Goal: Navigation & Orientation: Find specific page/section

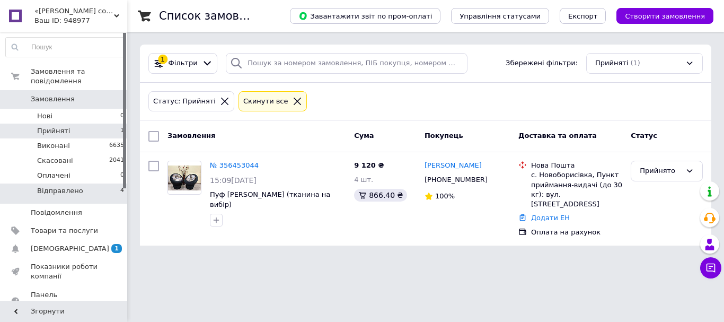
click at [60, 186] on span "Відправлено" at bounding box center [60, 191] width 46 height 10
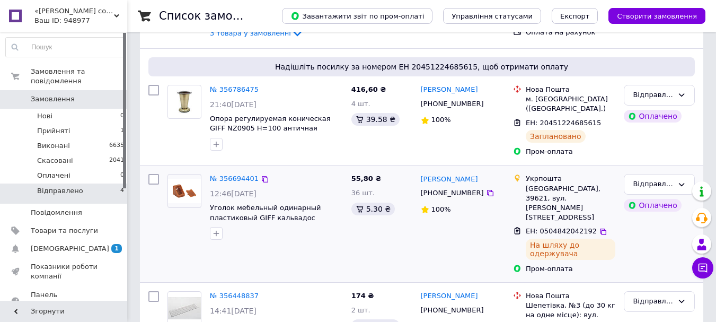
scroll to position [247, 0]
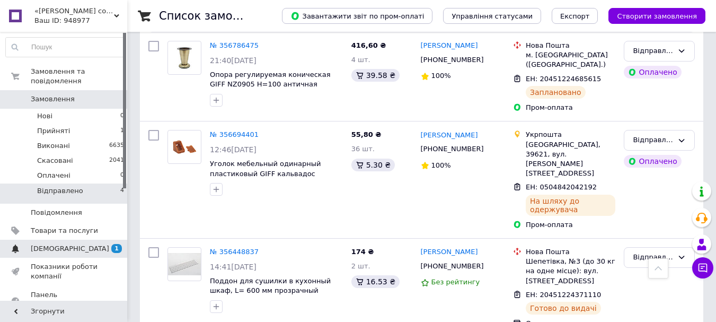
click at [81, 244] on span "[DEMOGRAPHIC_DATA]" at bounding box center [64, 249] width 67 height 10
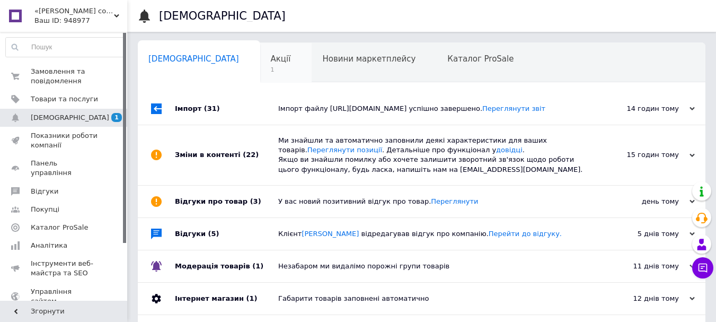
click at [271, 59] on span "Акції" at bounding box center [281, 59] width 20 height 10
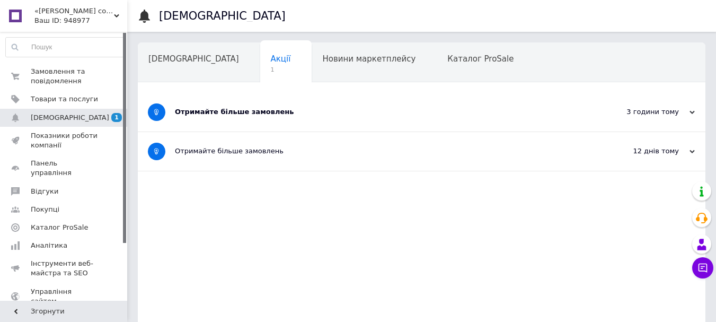
click at [311, 117] on div "Отримайте більше замовлень" at bounding box center [382, 112] width 414 height 39
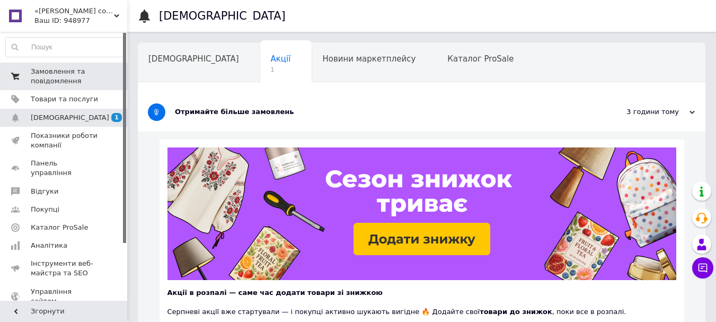
click at [57, 73] on span "Замовлення та повідомлення" at bounding box center [64, 76] width 67 height 19
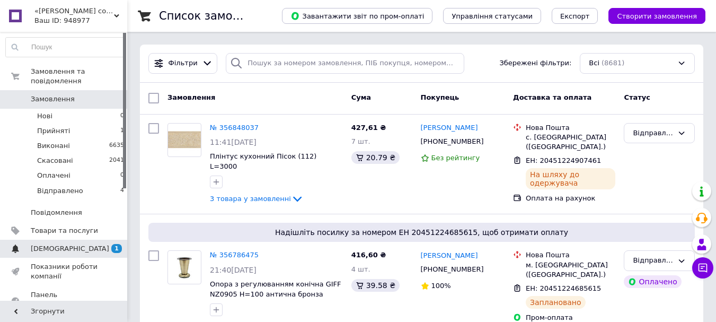
click at [55, 244] on span "[DEMOGRAPHIC_DATA]" at bounding box center [70, 249] width 78 height 10
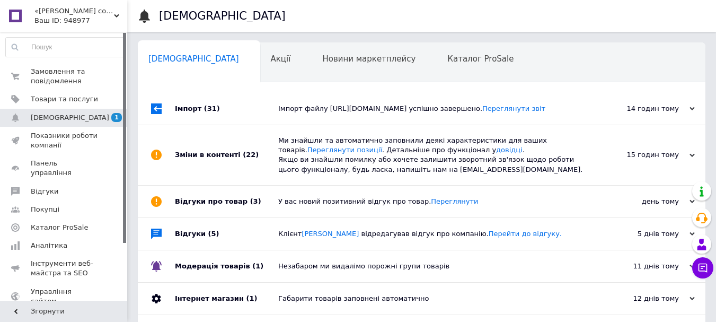
click at [371, 174] on div "Ми знайшли та автоматично заповнили деякі характеристики для ваших товарів. Пер…" at bounding box center [433, 155] width 311 height 39
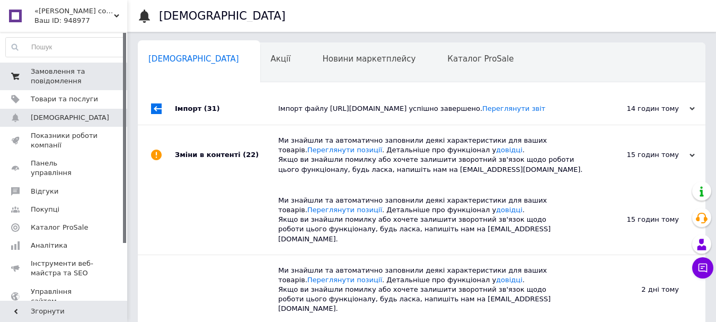
click at [72, 78] on span "Замовлення та повідомлення" at bounding box center [64, 76] width 67 height 19
